Goal: Task Accomplishment & Management: Use online tool/utility

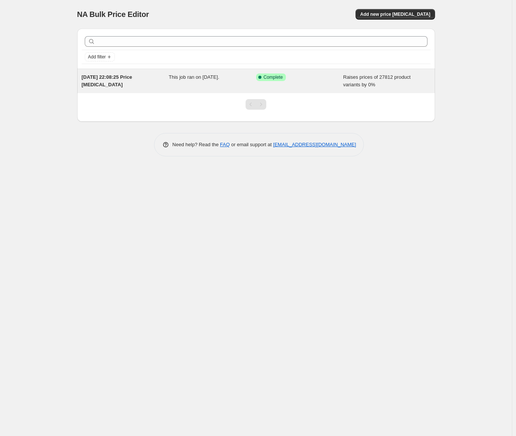
click at [195, 85] on div "This job ran on 21 september 2025." at bounding box center [212, 80] width 87 height 15
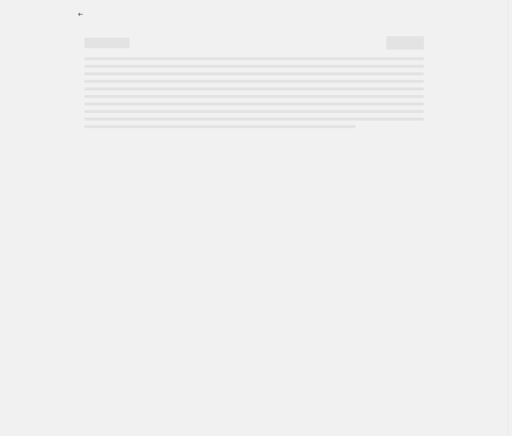
select select "percentage"
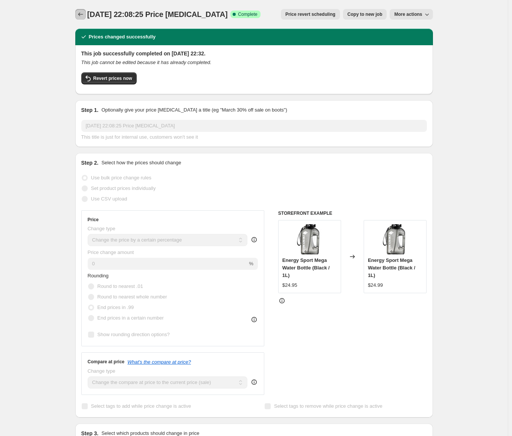
click at [84, 9] on button "Price change jobs" at bounding box center [80, 14] width 11 height 11
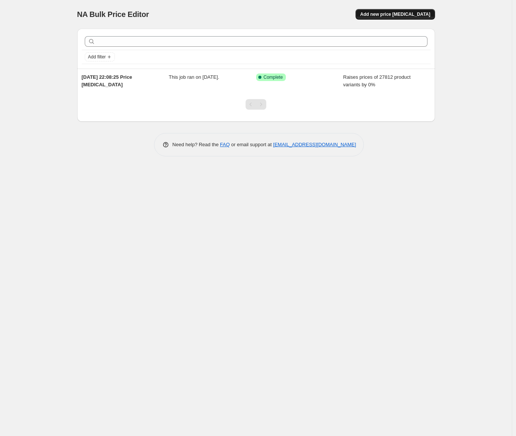
click at [398, 14] on span "Add new price change job" at bounding box center [395, 14] width 70 height 6
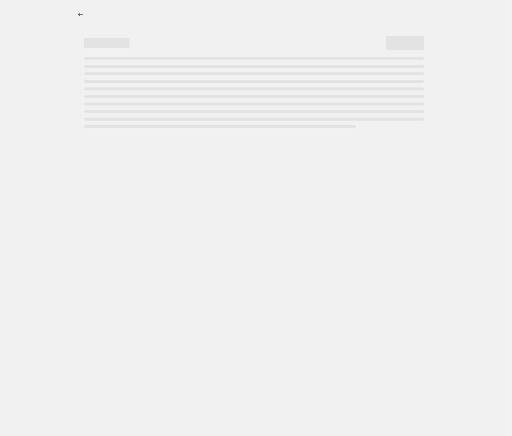
select select "percentage"
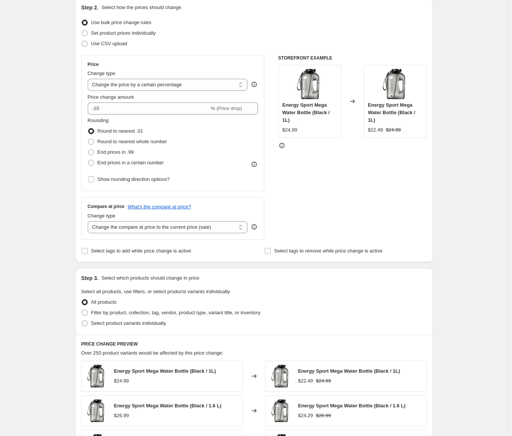
scroll to position [113, 0]
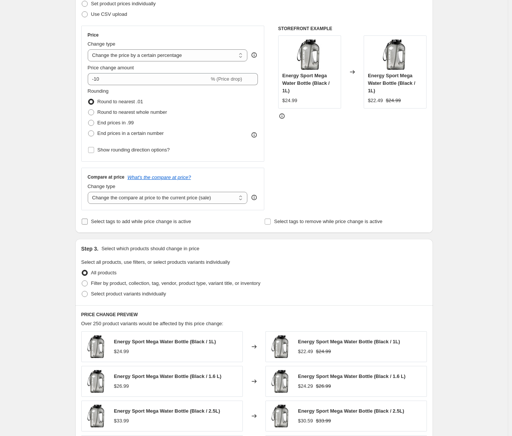
click at [169, 223] on span "Select tags to add while price change is active" at bounding box center [141, 221] width 100 height 6
click at [88, 223] on input "Select tags to add while price change is active" at bounding box center [85, 221] width 6 height 6
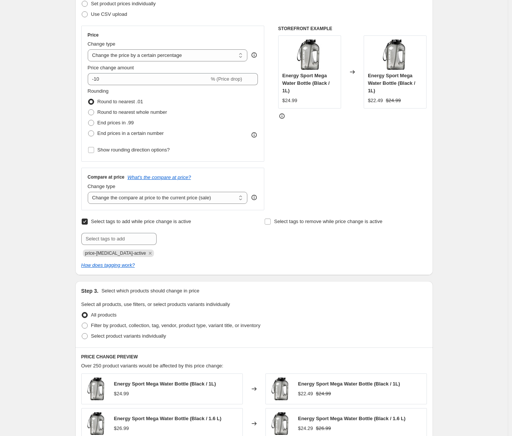
click at [169, 223] on span "Select tags to add while price change is active" at bounding box center [141, 221] width 100 height 6
click at [88, 223] on input "Select tags to add while price change is active" at bounding box center [85, 221] width 6 height 6
checkbox input "false"
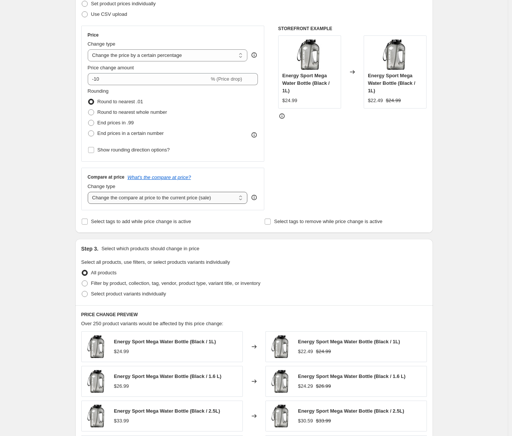
click at [195, 196] on select "Change the compare at price to the current price (sale) Change the compare at p…" at bounding box center [168, 198] width 160 height 12
click at [89, 192] on select "Change the compare at price to the current price (sale) Change the compare at p…" at bounding box center [168, 198] width 160 height 12
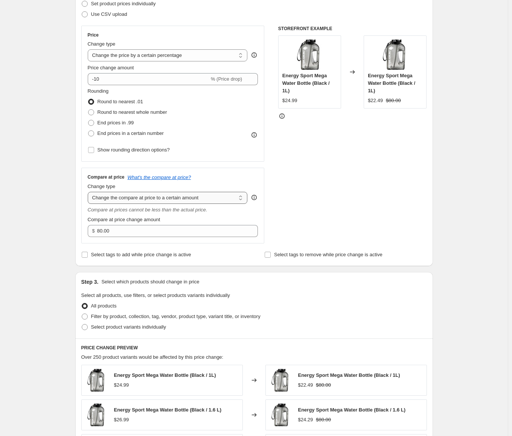
click at [206, 194] on select "Change the compare at price to the current price (sale) Change the compare at p…" at bounding box center [168, 198] width 160 height 12
select select "by"
click at [89, 192] on select "Change the compare at price to the current price (sale) Change the compare at p…" at bounding box center [168, 198] width 160 height 12
type input "-10.00"
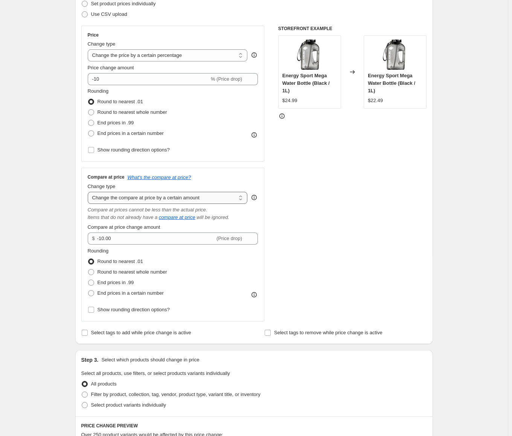
click at [213, 196] on select "Change the compare at price to the current price (sale) Change the compare at p…" at bounding box center [168, 198] width 160 height 12
select select "percentage"
click at [89, 192] on select "Change the compare at price to the current price (sale) Change the compare at p…" at bounding box center [168, 198] width 160 height 12
type input "-15"
click at [122, 123] on span "End prices in .99" at bounding box center [116, 123] width 37 height 6
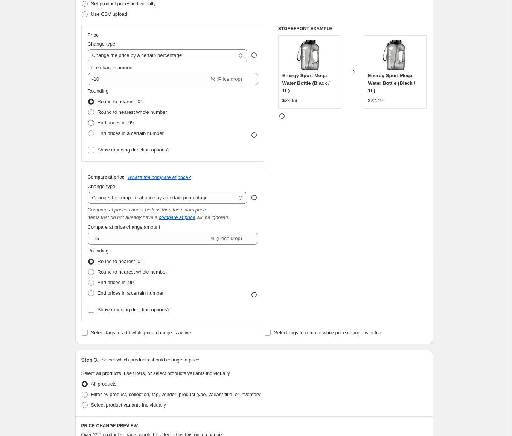
click at [88, 120] on input "End prices in .99" at bounding box center [88, 120] width 0 height 0
radio input "true"
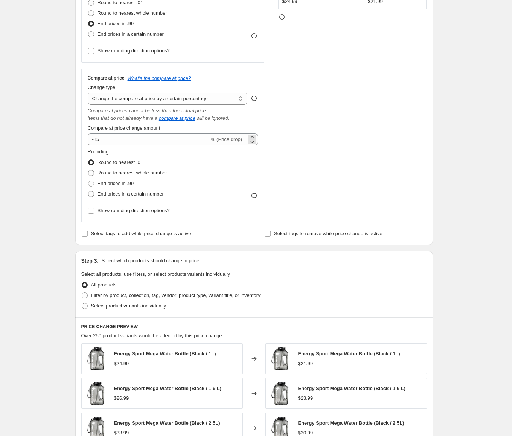
scroll to position [151, 0]
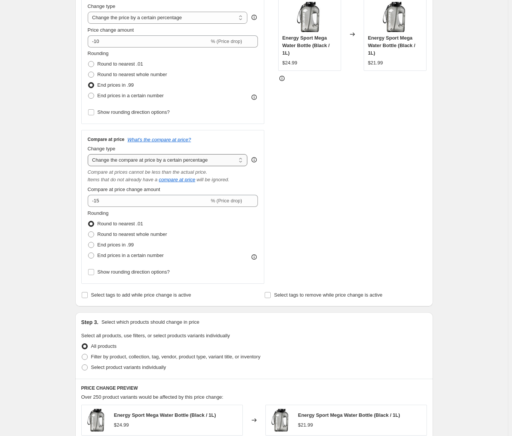
click at [211, 159] on select "Change the compare at price to the current price (sale) Change the compare at p…" at bounding box center [168, 160] width 160 height 12
select select "bp"
click at [89, 154] on select "Change the compare at price to the current price (sale) Change the compare at p…" at bounding box center [168, 160] width 160 height 12
type input "12.00"
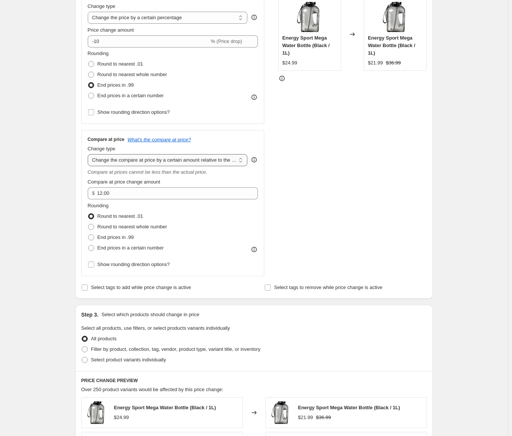
click at [208, 158] on select "Change the compare at price to the current price (sale) Change the compare at p…" at bounding box center [168, 160] width 160 height 12
select select "percentage"
click at [89, 154] on select "Change the compare at price to the current price (sale) Change the compare at p…" at bounding box center [168, 160] width 160 height 12
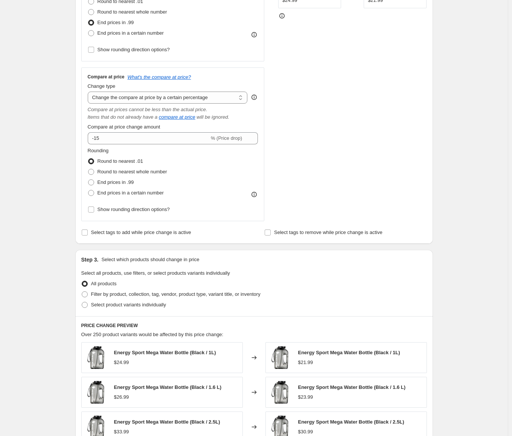
scroll to position [226, 0]
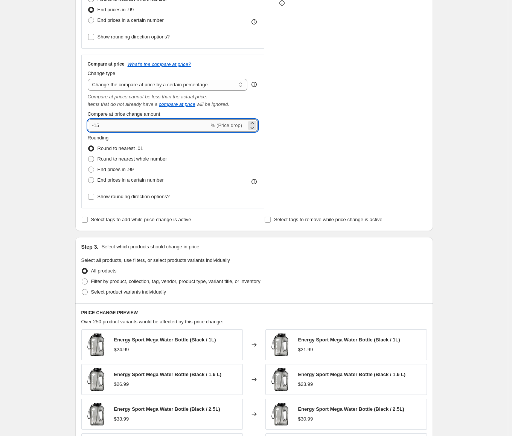
click at [149, 127] on input "-15" at bounding box center [149, 125] width 122 height 12
type input "15"
click at [201, 169] on div "Rounding Round to nearest .01 Round to nearest whole number End prices in .99 E…" at bounding box center [173, 159] width 171 height 51
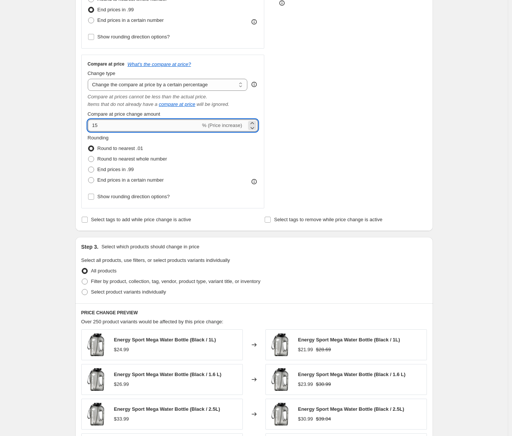
click at [170, 125] on input "15" at bounding box center [144, 125] width 113 height 12
click at [175, 86] on select "Change the compare at price to the current price (sale) Change the compare at p…" at bounding box center [168, 85] width 160 height 12
select select "bp"
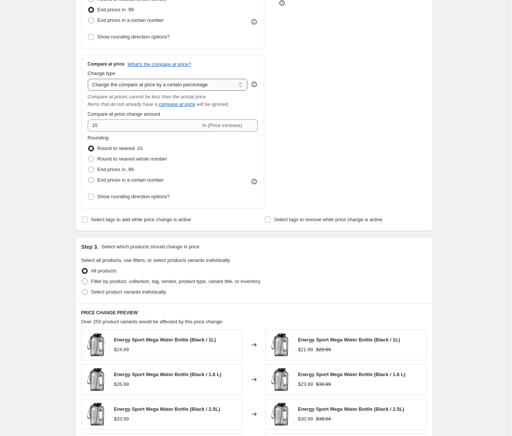
click at [89, 79] on select "Change the compare at price to the current price (sale) Change the compare at p…" at bounding box center [168, 85] width 160 height 12
type input "12.00"
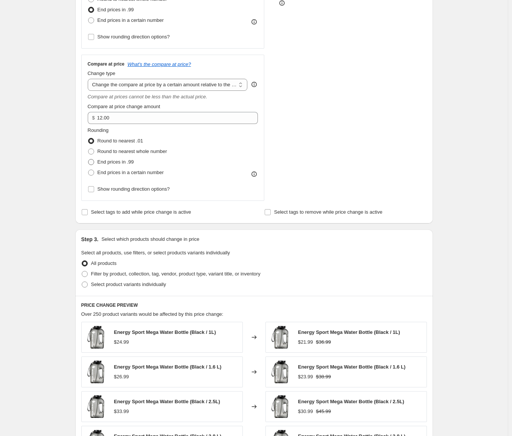
click at [128, 163] on span "End prices in .99" at bounding box center [116, 162] width 37 height 6
click at [88, 159] on input "End prices in .99" at bounding box center [88, 159] width 0 height 0
radio input "true"
click at [198, 81] on select "Change the compare at price to the current price (sale) Change the compare at p…" at bounding box center [168, 85] width 160 height 12
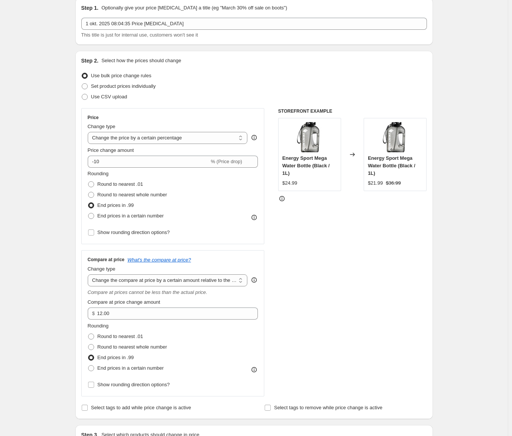
scroll to position [0, 0]
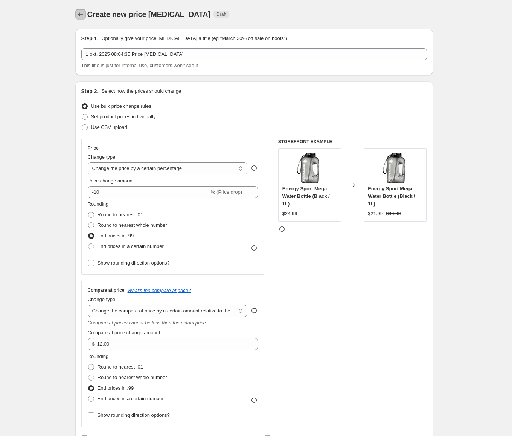
click at [82, 15] on icon "Price change jobs" at bounding box center [81, 15] width 8 height 8
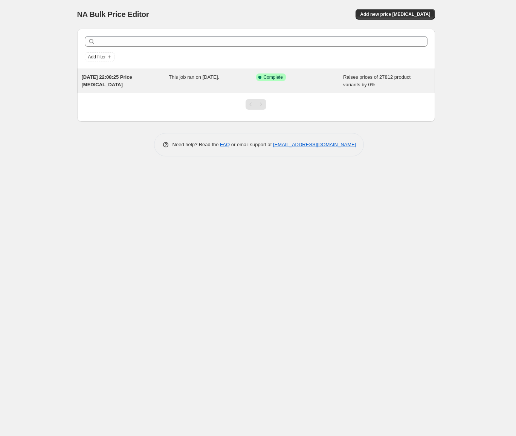
click at [225, 86] on div "This job ran on 21 september 2025." at bounding box center [212, 80] width 87 height 15
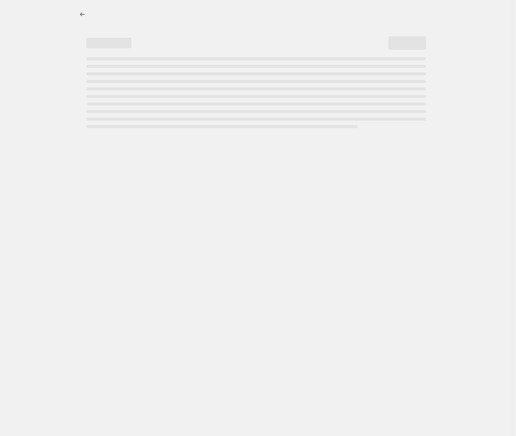
select select "percentage"
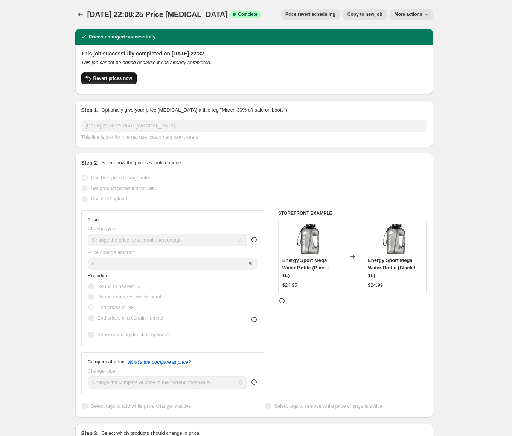
click at [108, 80] on span "Revert prices now" at bounding box center [112, 78] width 39 height 6
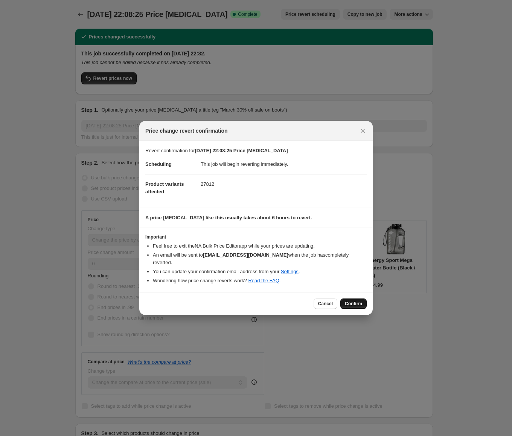
click at [356, 301] on span "Confirm" at bounding box center [353, 304] width 17 height 6
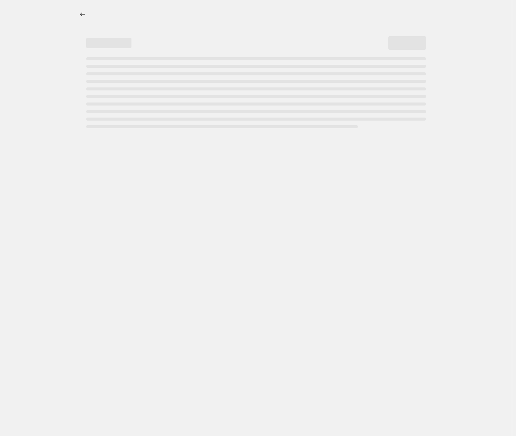
select select "percentage"
